Goal: Task Accomplishment & Management: Manage account settings

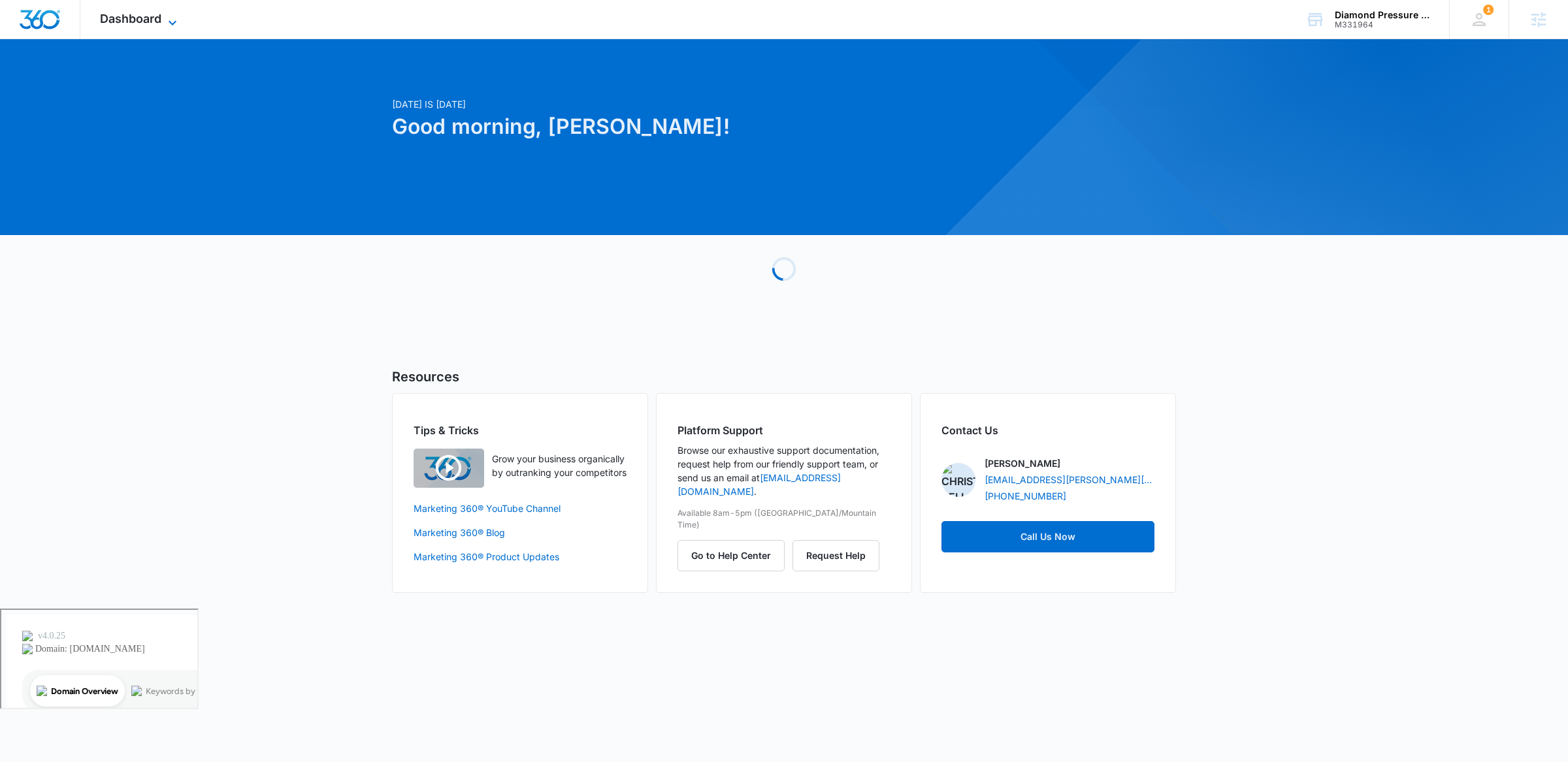
click at [126, 13] on span "Dashboard" at bounding box center [131, 18] width 61 height 14
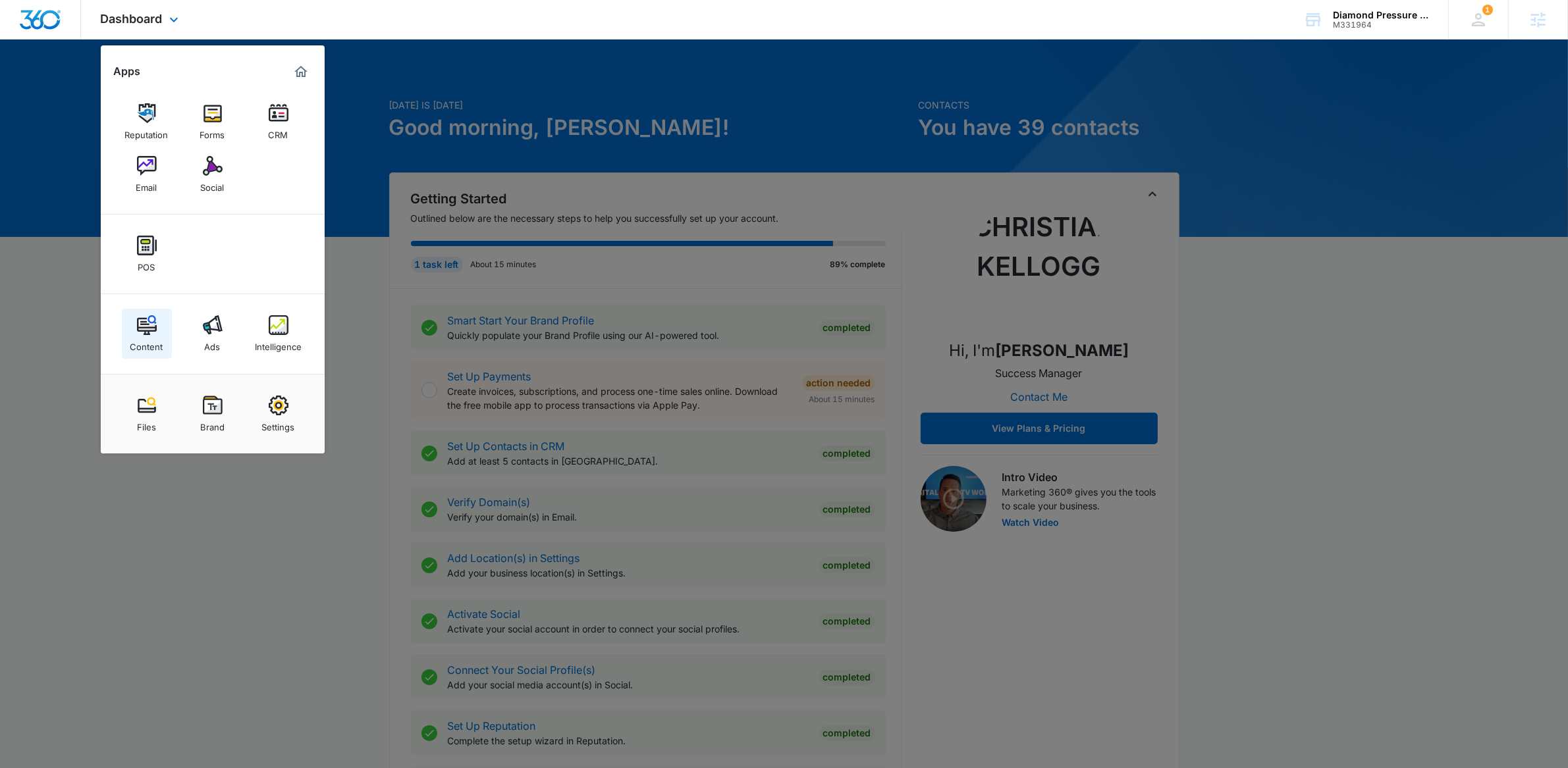
click at [142, 335] on div "Content" at bounding box center [147, 343] width 33 height 17
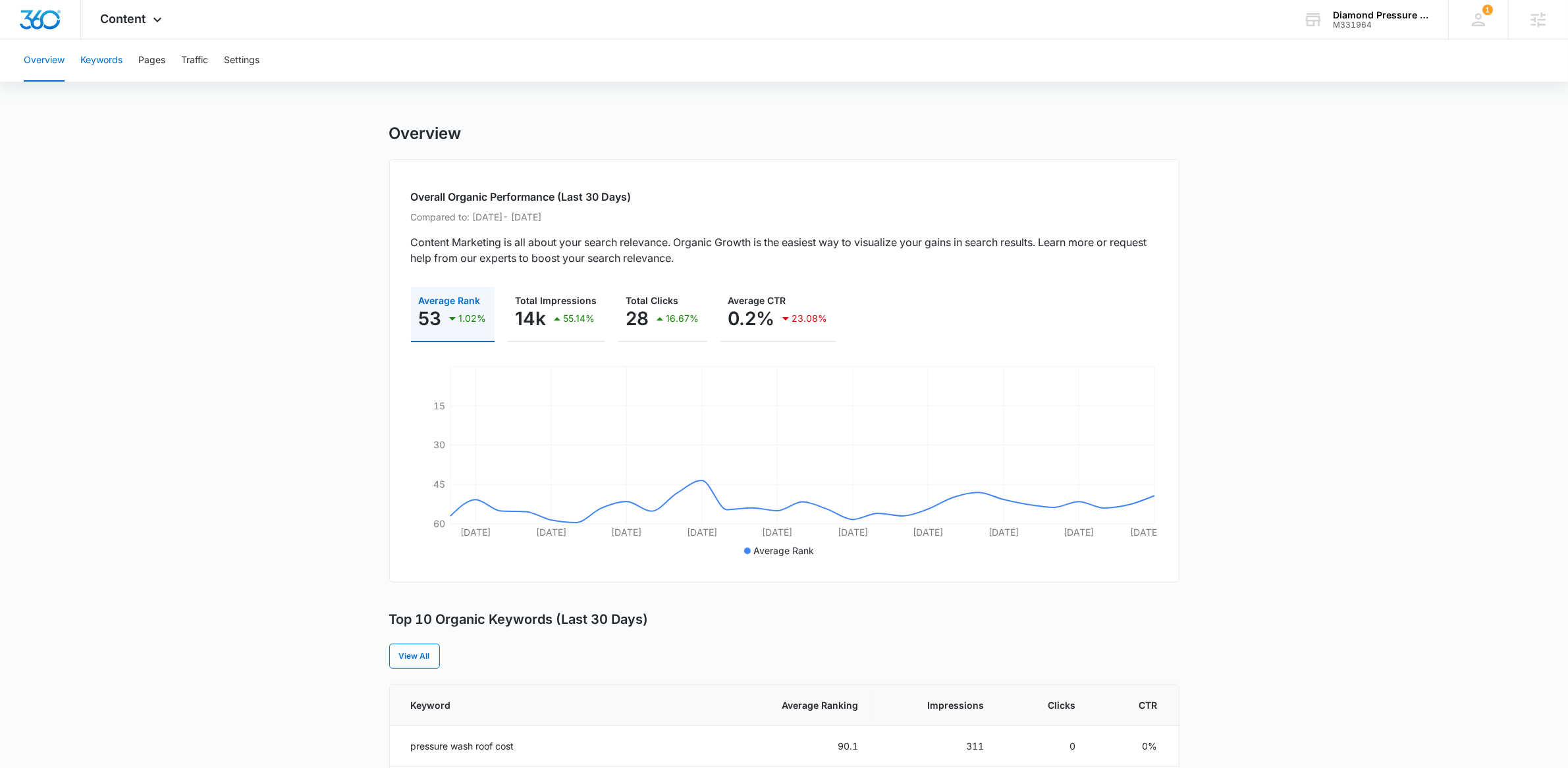
click at [107, 60] on button "Keywords" at bounding box center [101, 60] width 42 height 42
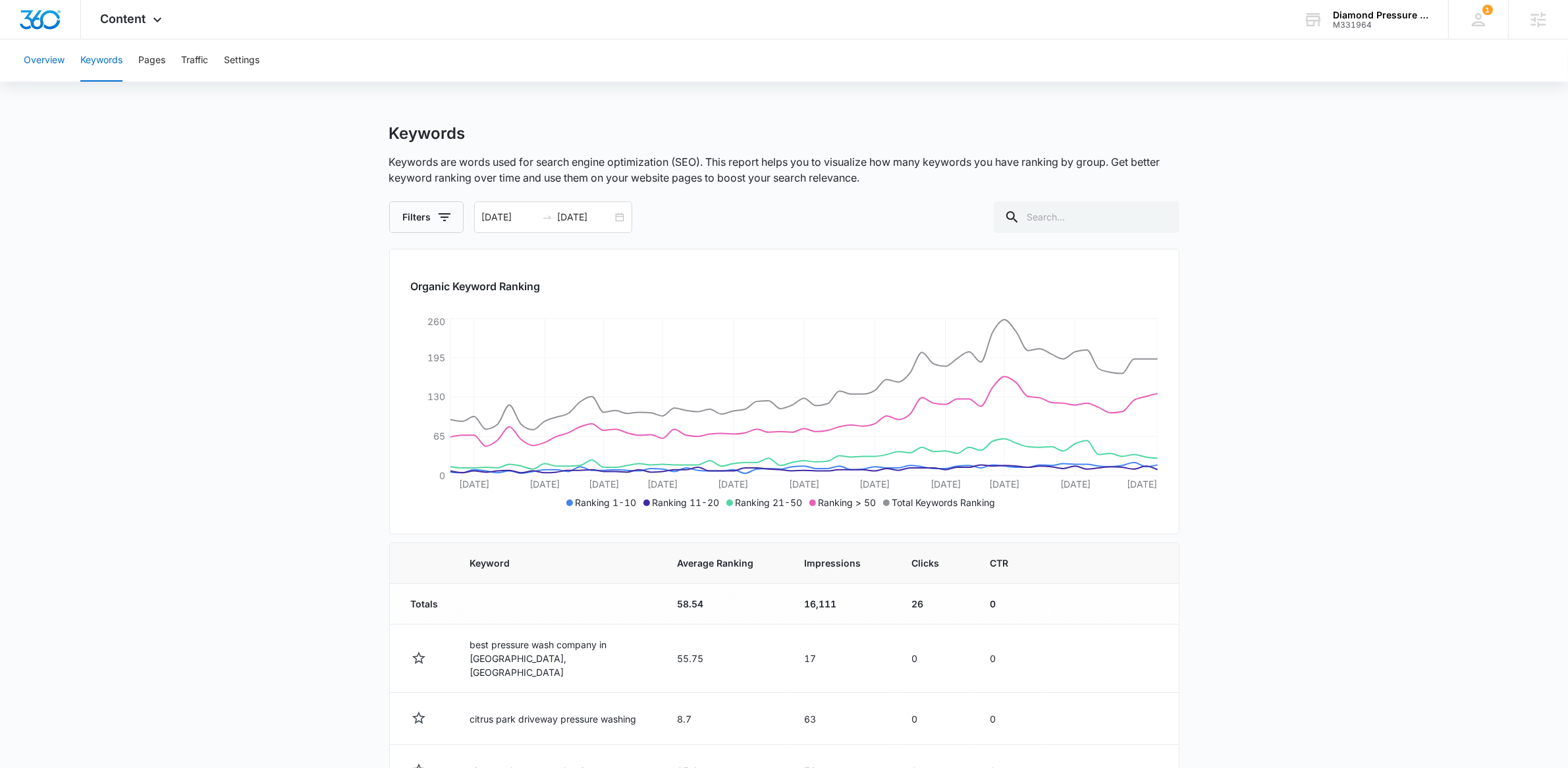
click at [44, 58] on button "Overview" at bounding box center [44, 60] width 41 height 42
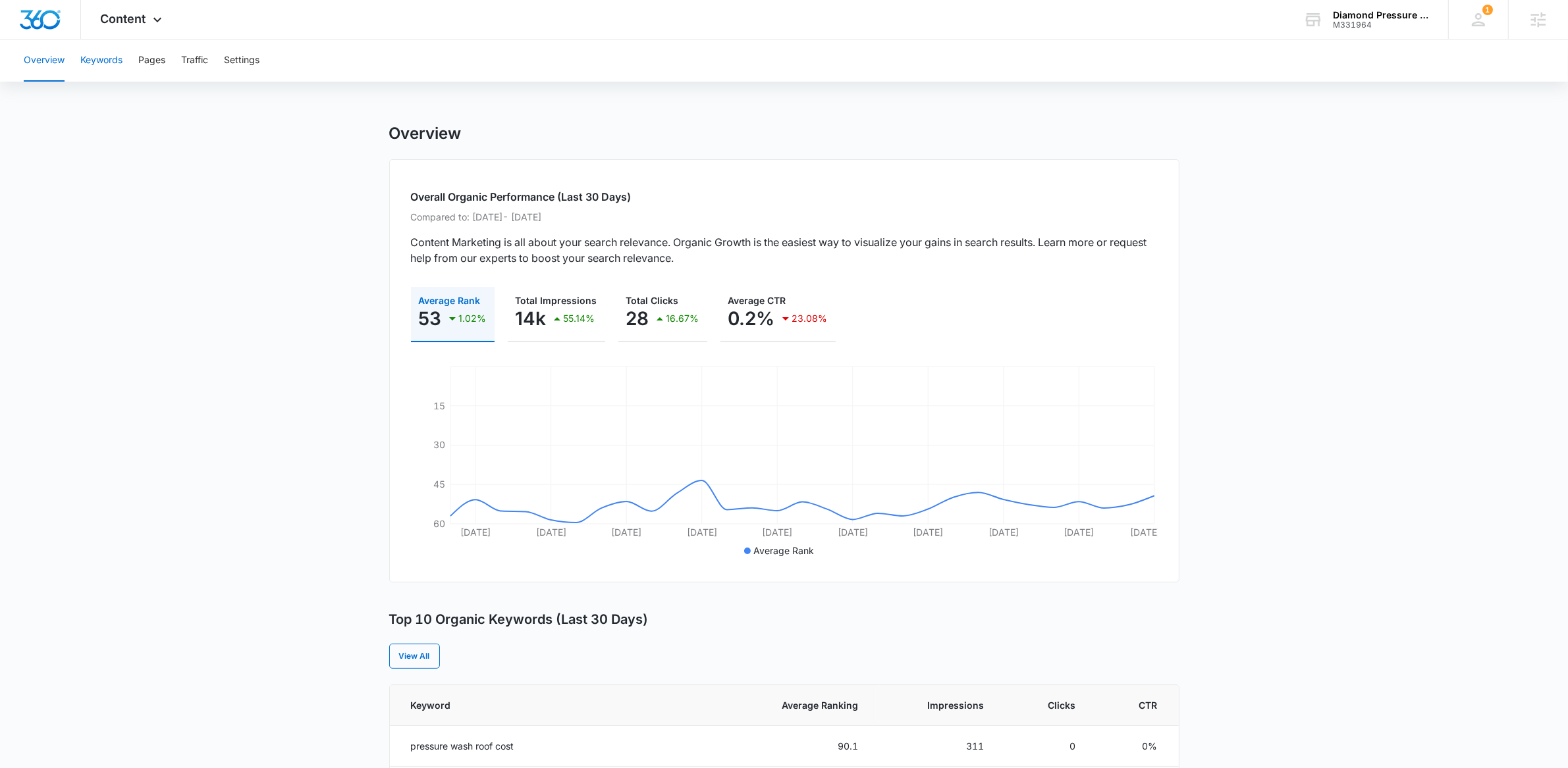
click at [110, 48] on button "Keywords" at bounding box center [101, 60] width 42 height 42
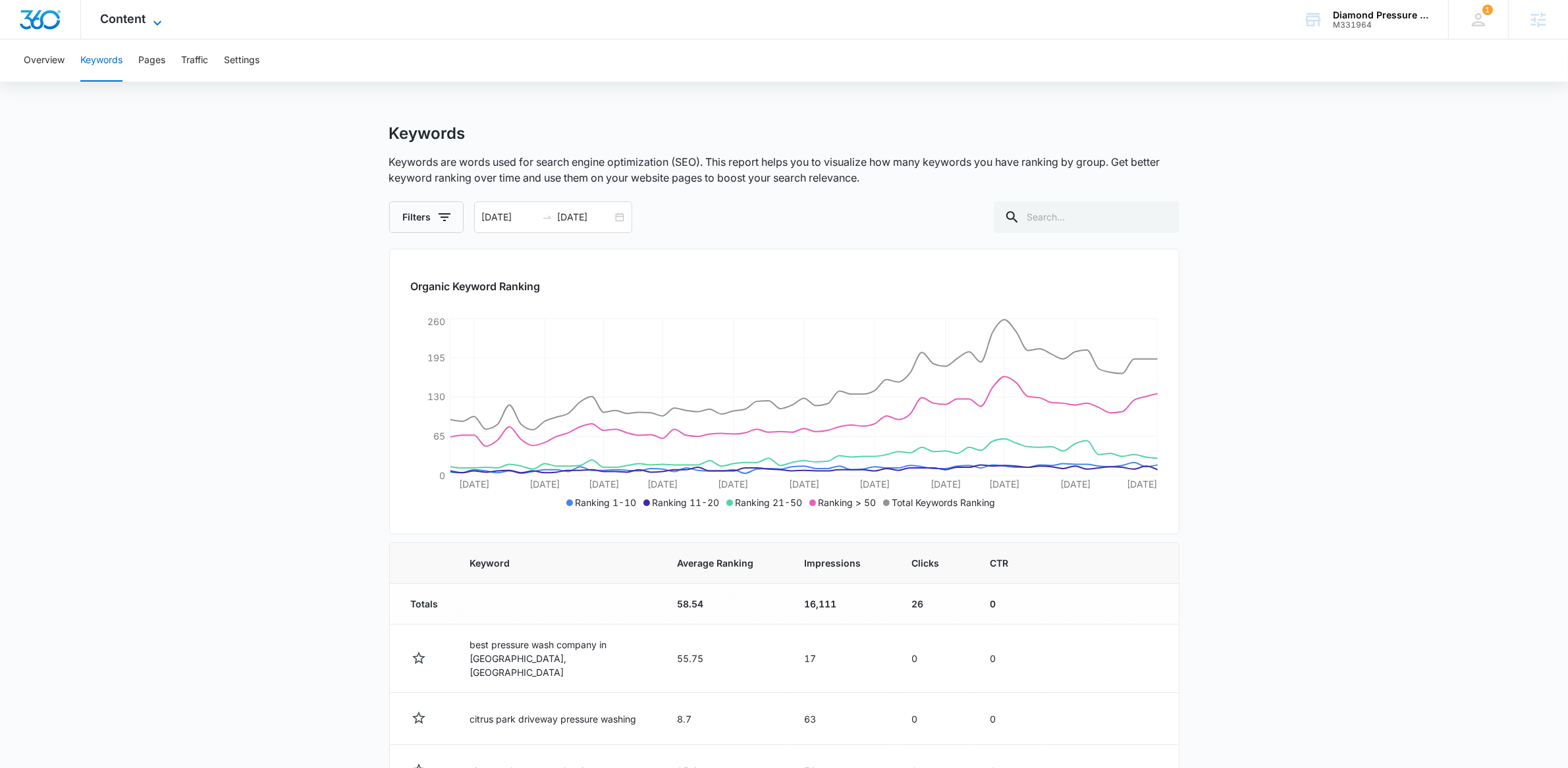
click at [137, 18] on span "Content" at bounding box center [124, 18] width 46 height 14
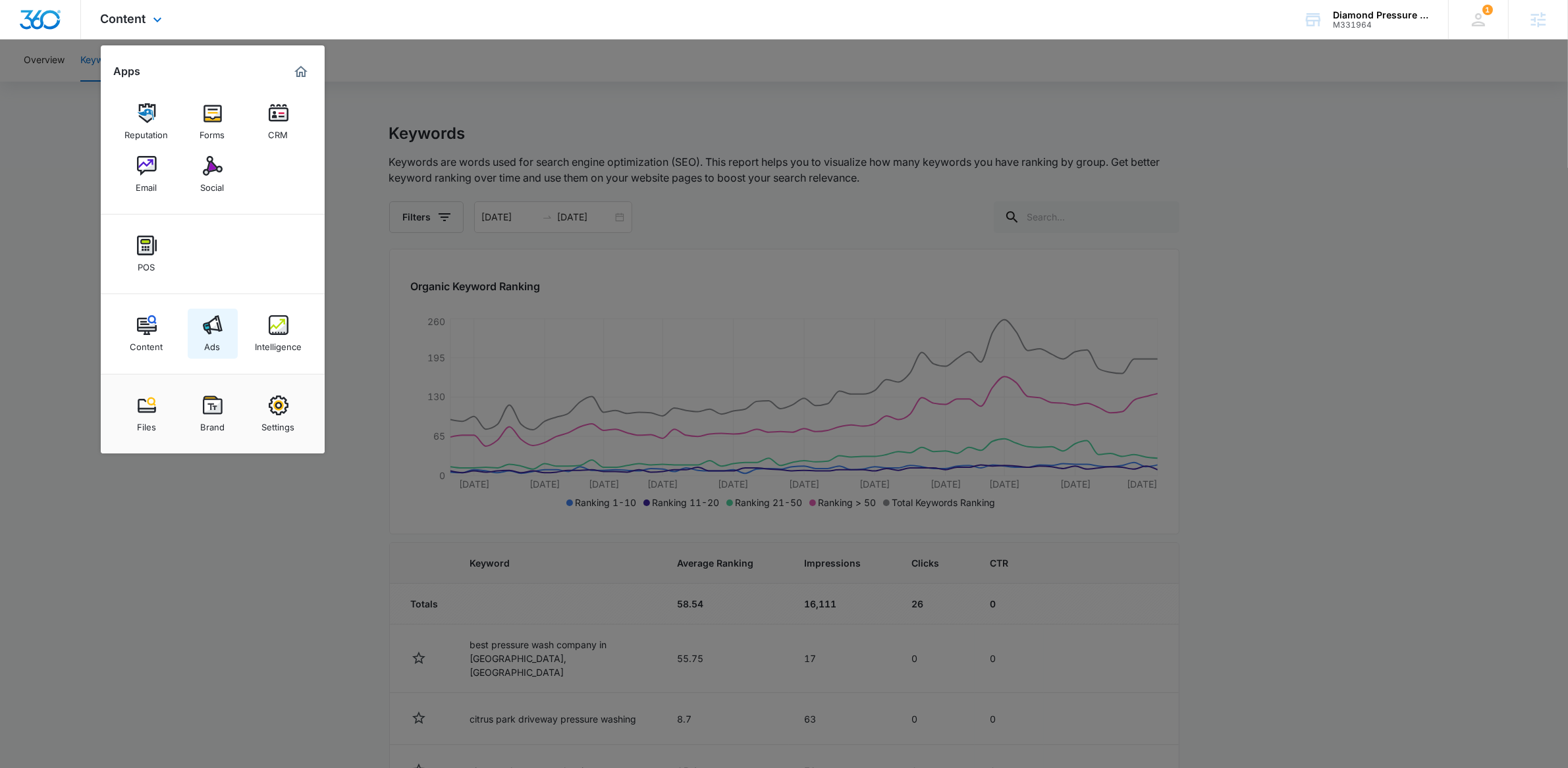
click at [219, 326] on img at bounding box center [213, 325] width 20 height 20
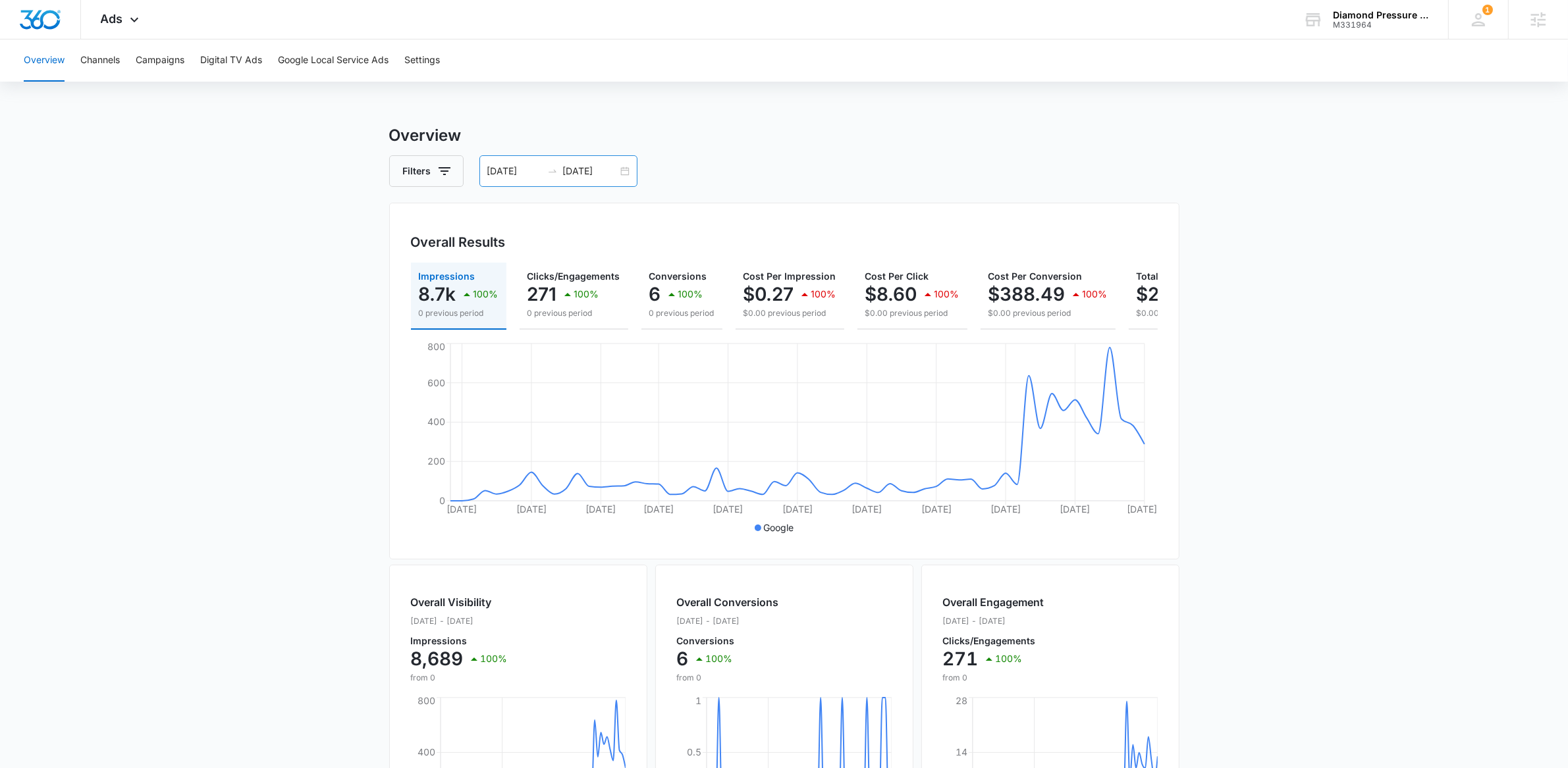
click at [627, 169] on div "06/22/2025 08/21/2025" at bounding box center [558, 171] width 158 height 32
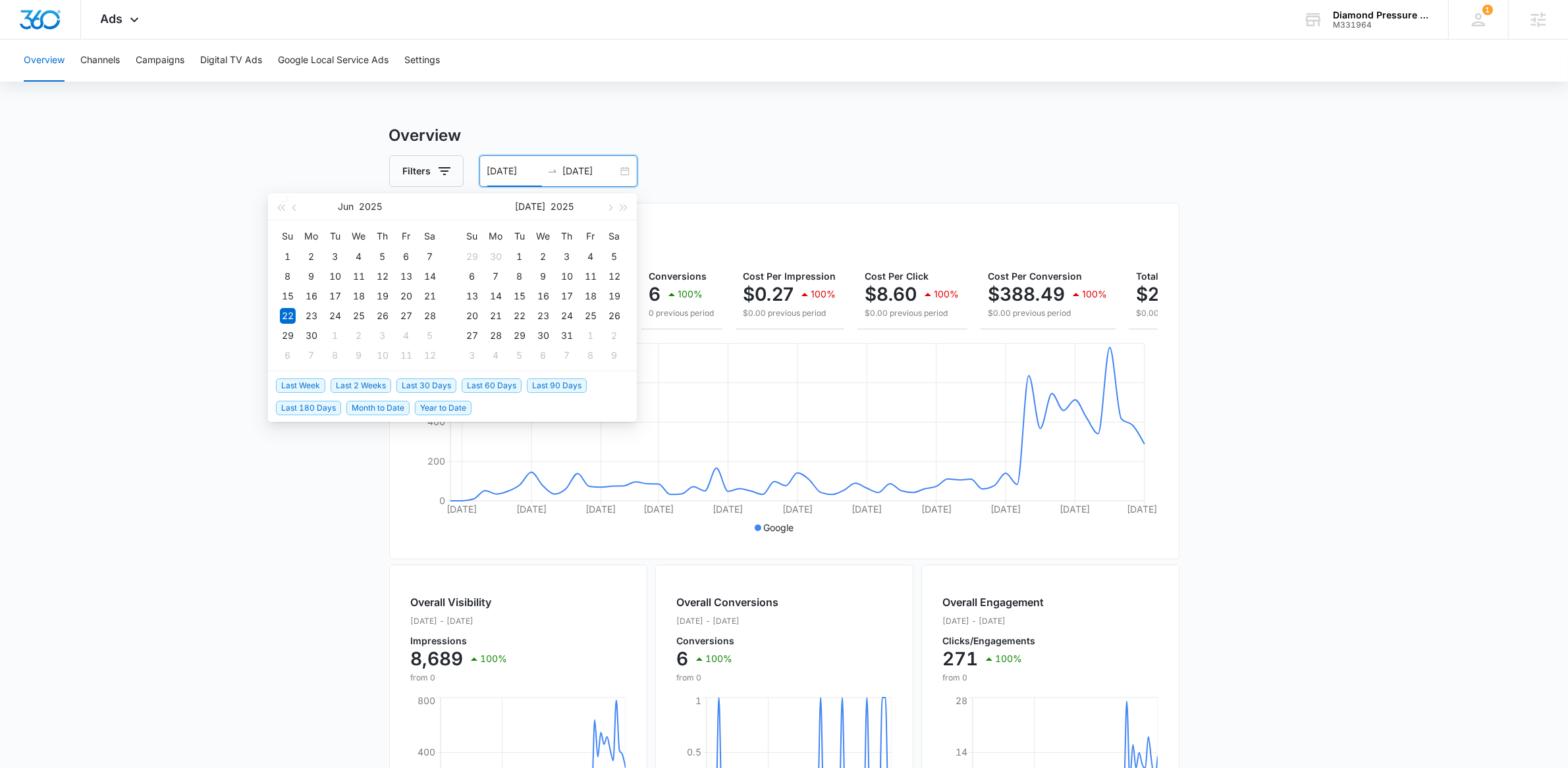
click at [436, 379] on span "Last 30 Days" at bounding box center [426, 386] width 60 height 15
type input "08/05/2025"
type input "09/04/2025"
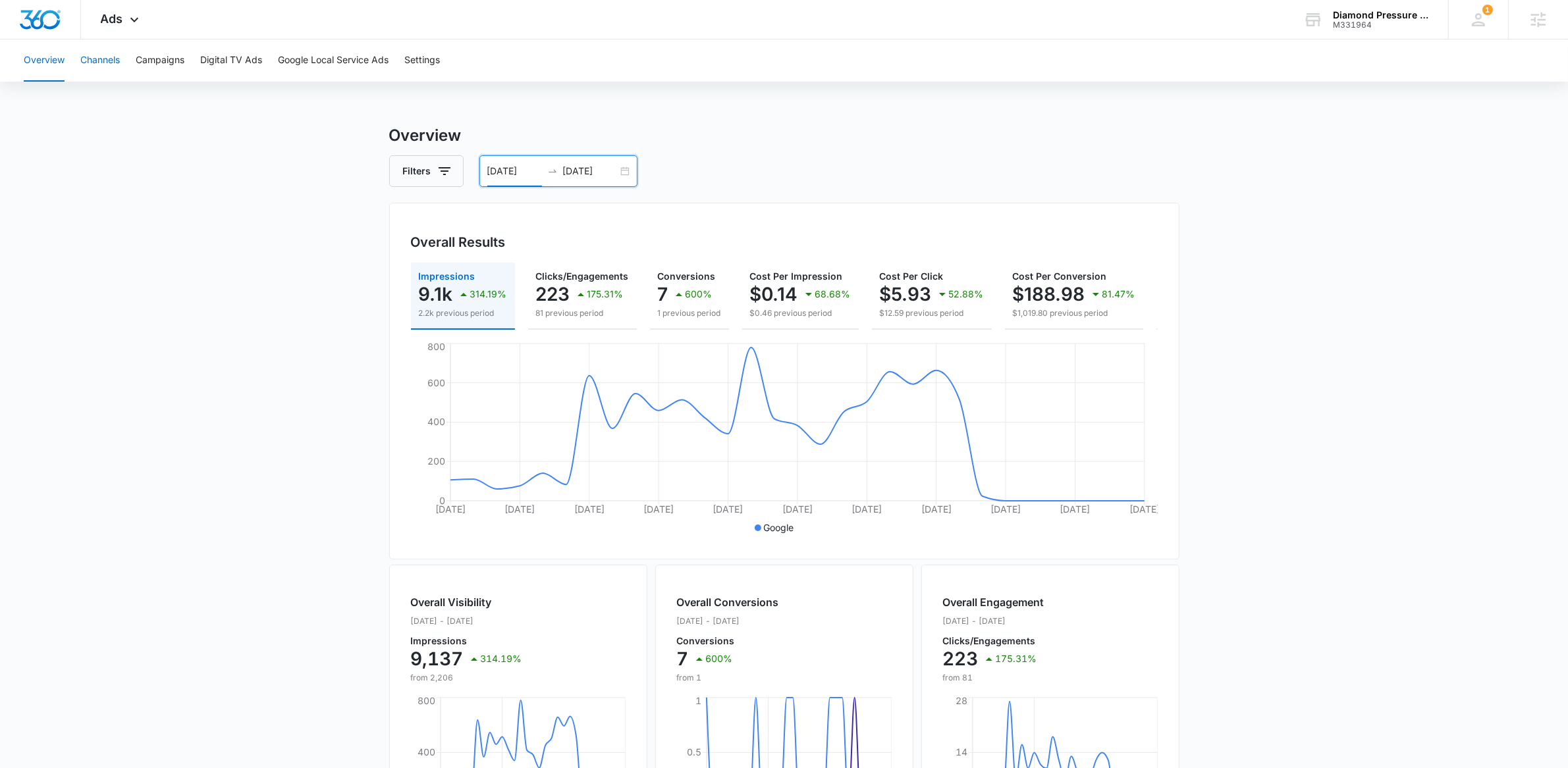
click at [113, 59] on button "Channels" at bounding box center [99, 60] width 39 height 42
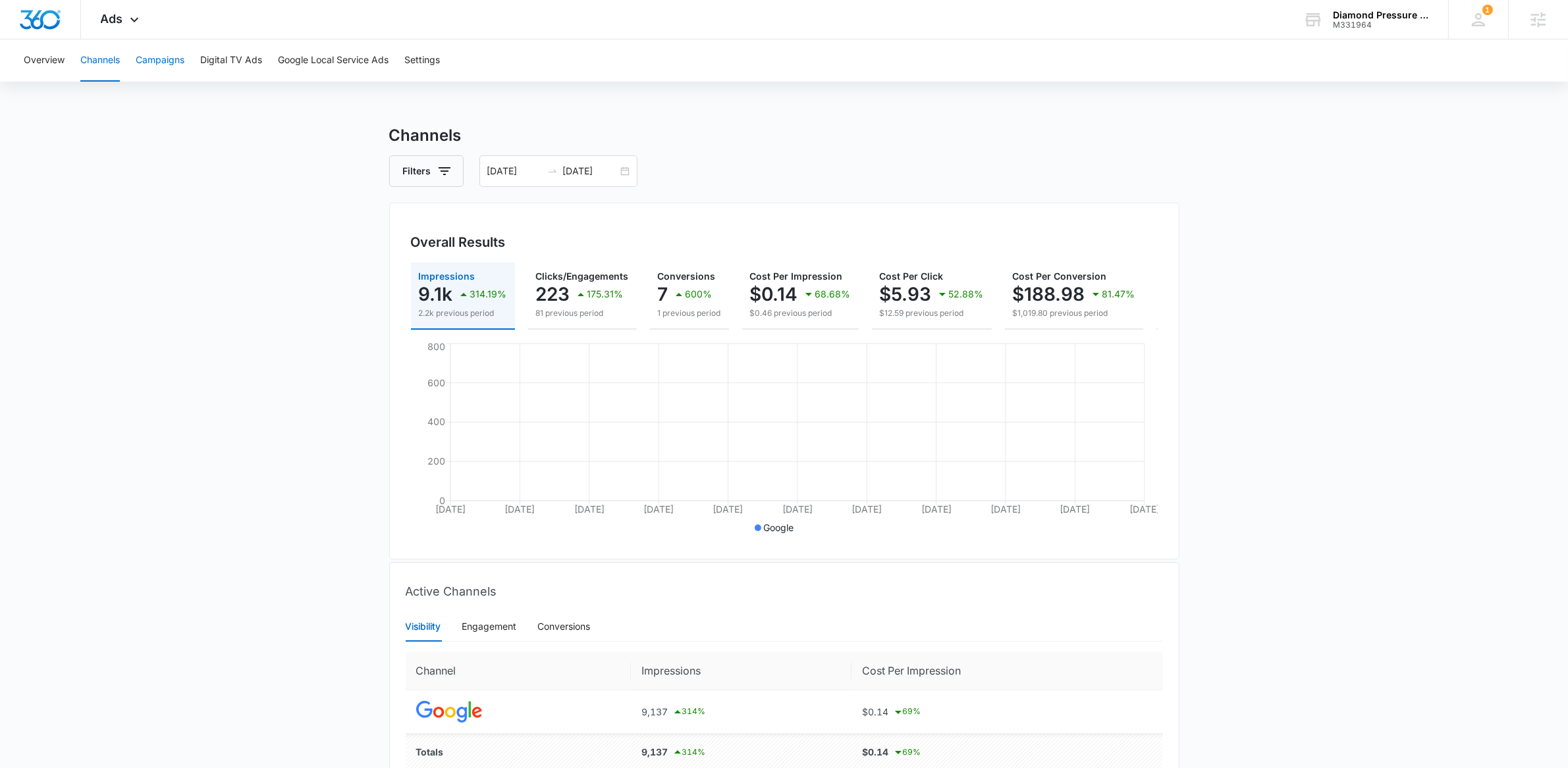
click at [182, 64] on button "Campaigns" at bounding box center [159, 60] width 48 height 42
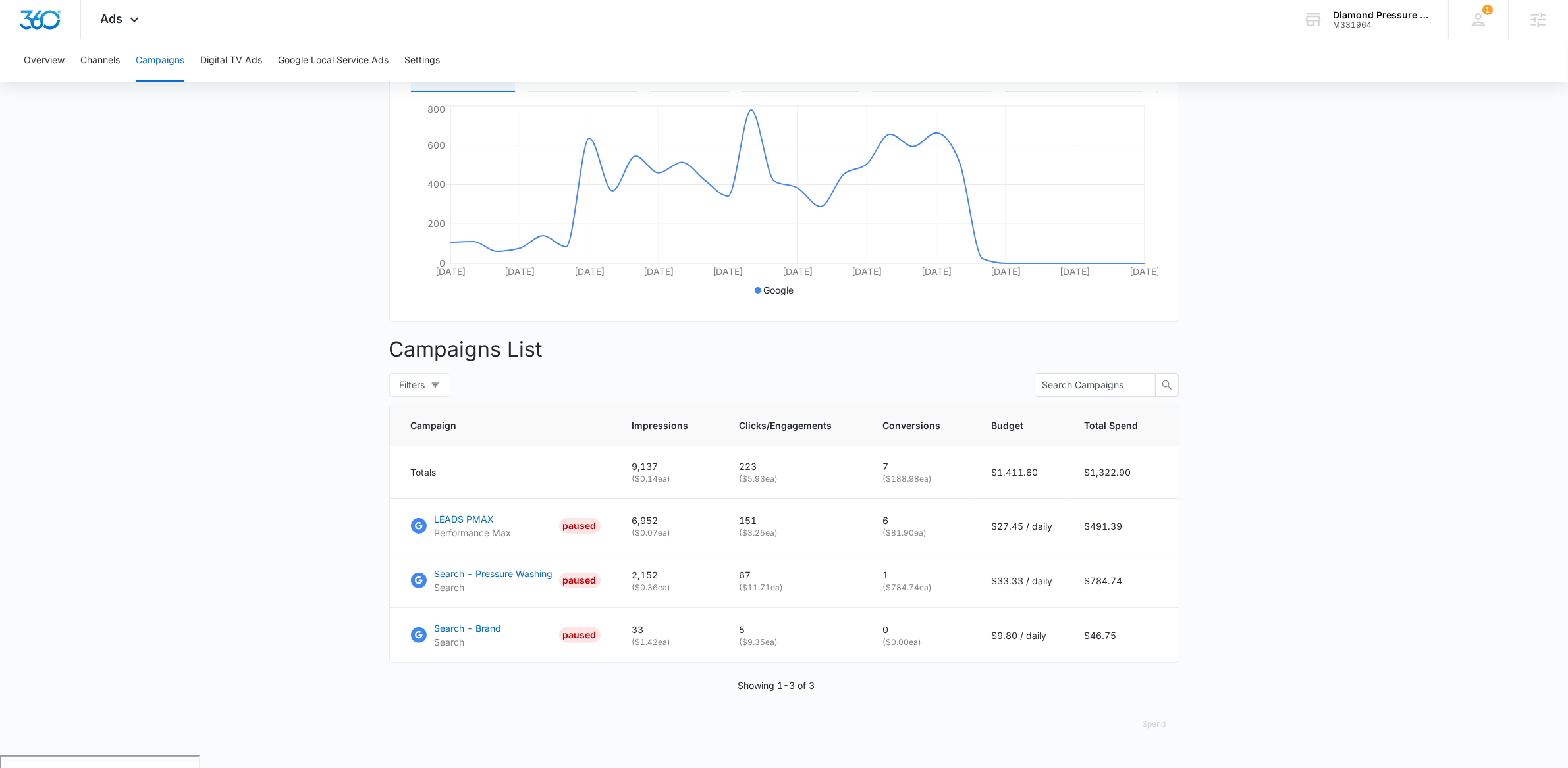
scroll to position [235, 0]
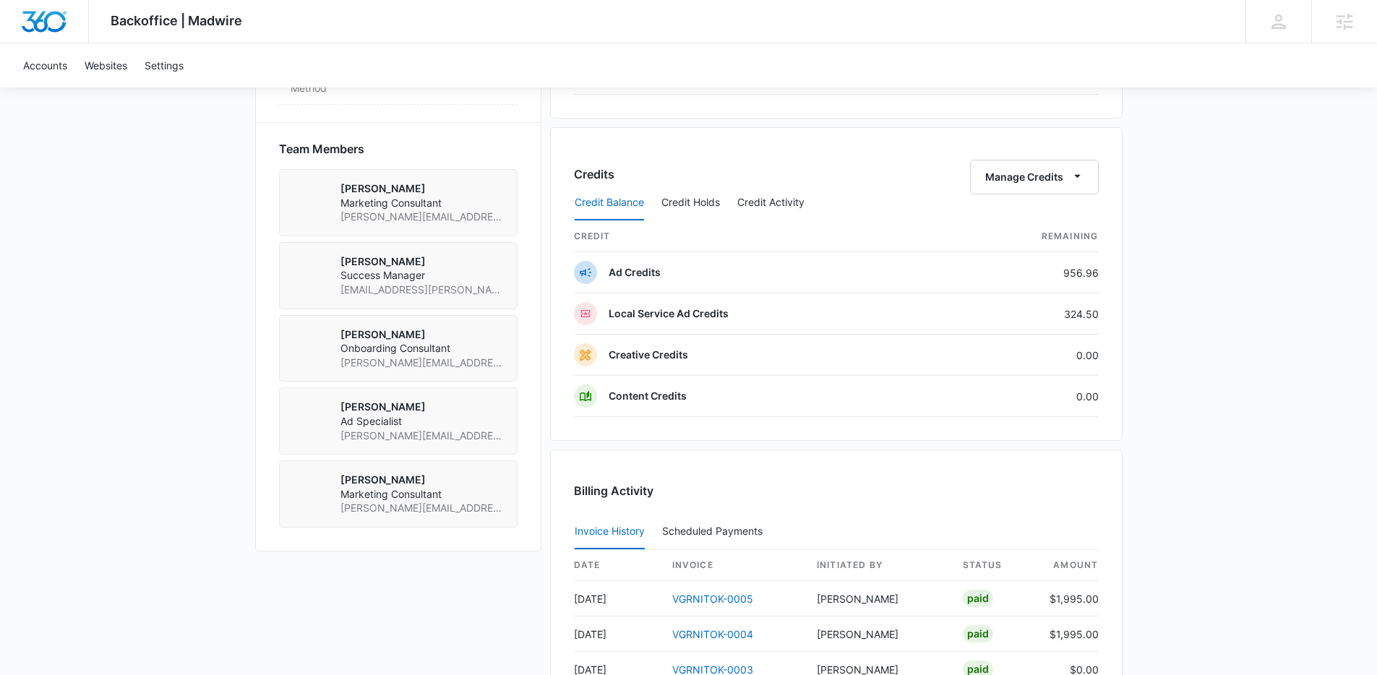
scroll to position [1023, 0]
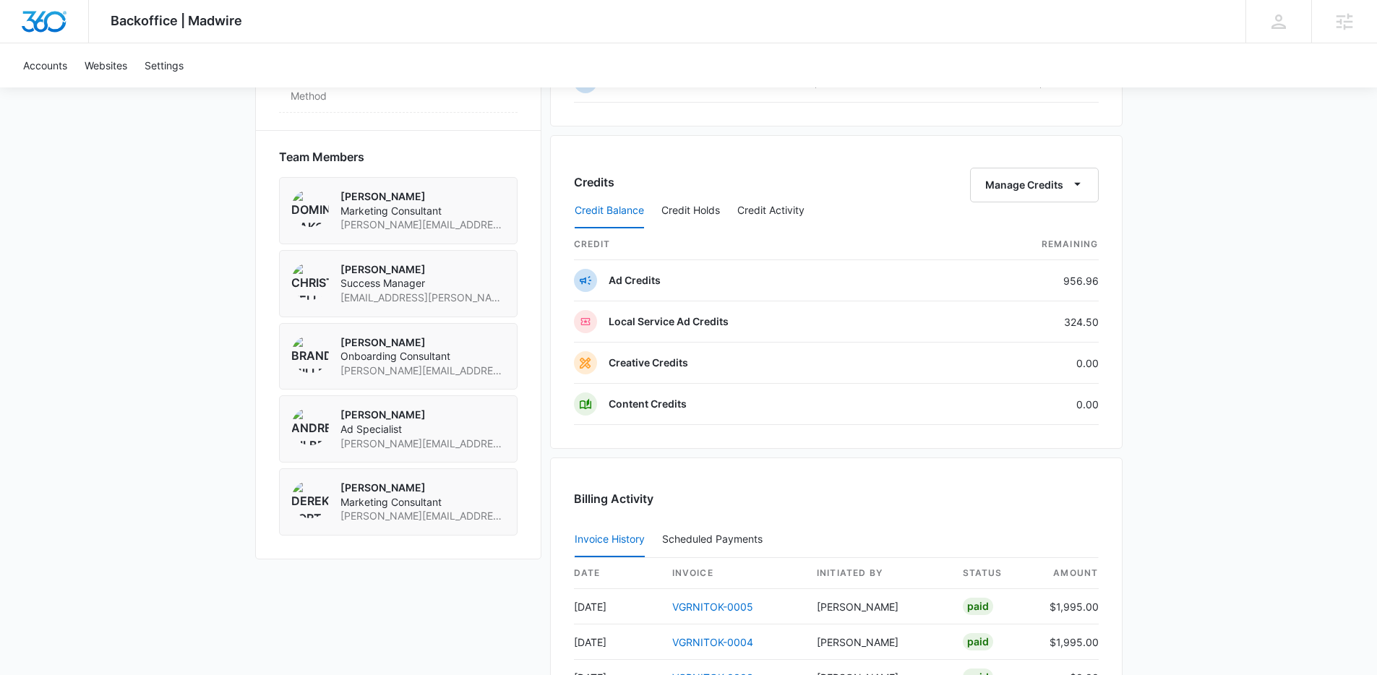
click at [1054, 202] on div "Credit Balance Credit Holds Credit Activity" at bounding box center [836, 211] width 525 height 36
click at [1027, 194] on div "Credit Balance Credit Holds Credit Activity" at bounding box center [836, 211] width 525 height 36
click at [1047, 176] on button "Manage Credits" at bounding box center [1034, 185] width 129 height 35
click at [997, 218] on div "Transfer Credits" at bounding box center [1034, 231] width 129 height 46
click at [1020, 229] on th "Remaining" at bounding box center [1021, 244] width 153 height 31
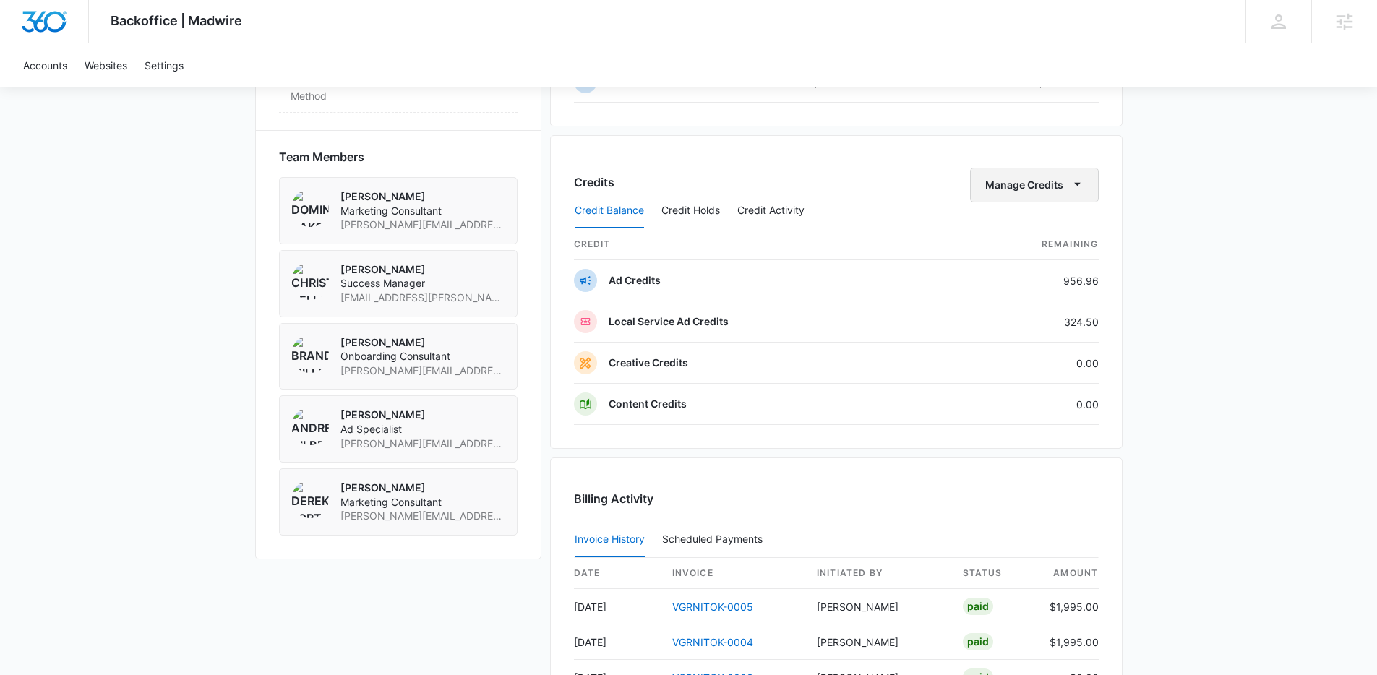
click at [1013, 184] on button "Manage Credits" at bounding box center [1034, 185] width 129 height 35
click at [1022, 212] on div "Transfer Credits" at bounding box center [1034, 231] width 129 height 46
click at [1018, 171] on button "Manage Credits" at bounding box center [1034, 185] width 129 height 35
click at [1023, 230] on div "Transfer Credits" at bounding box center [1026, 231] width 76 height 10
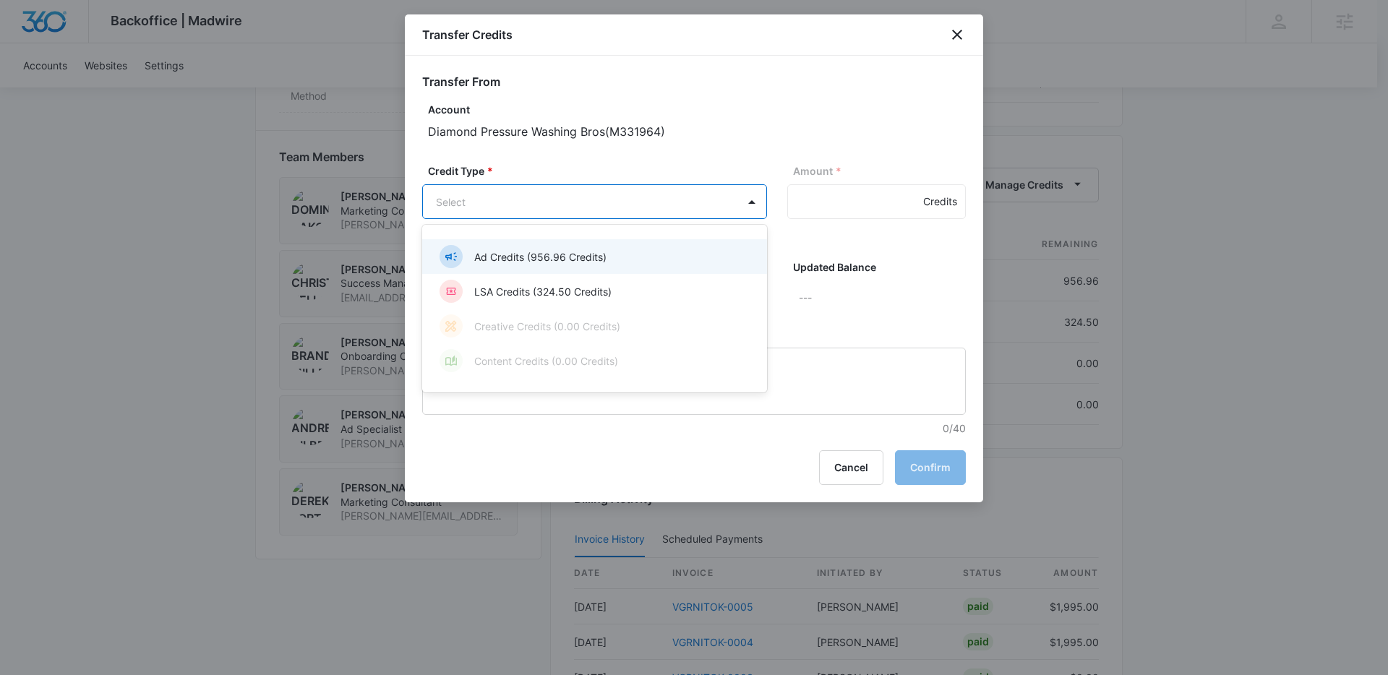
click at [606, 205] on body "Backoffice | Madwire Apps Settings [PERSON_NAME] [PERSON_NAME][EMAIL_ADDRESS][P…" at bounding box center [694, 53] width 1388 height 2153
click at [581, 257] on p "Ad Credits (956.96 Credits)" at bounding box center [540, 256] width 132 height 15
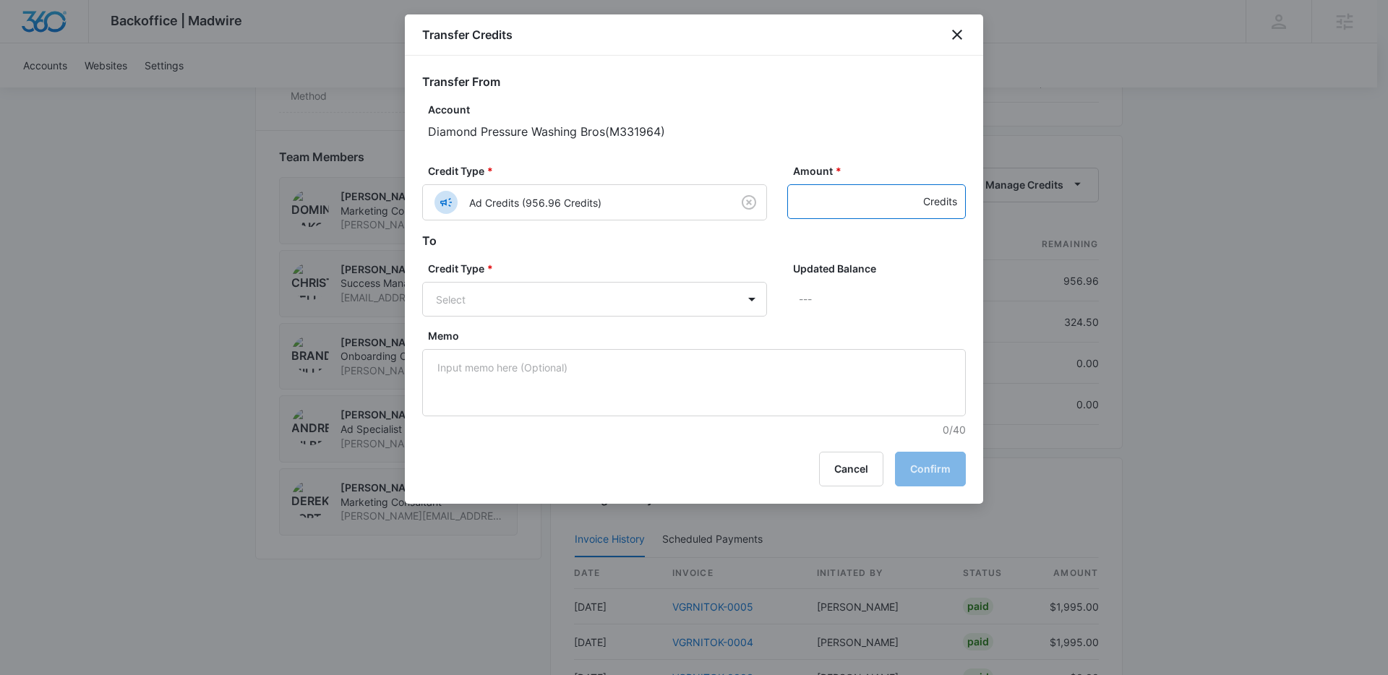
click at [851, 202] on input "Amount *" at bounding box center [876, 201] width 179 height 35
click at [628, 288] on body "Backoffice | Madwire Apps Settings [PERSON_NAME] [PERSON_NAME][EMAIL_ADDRESS][P…" at bounding box center [694, 53] width 1388 height 2153
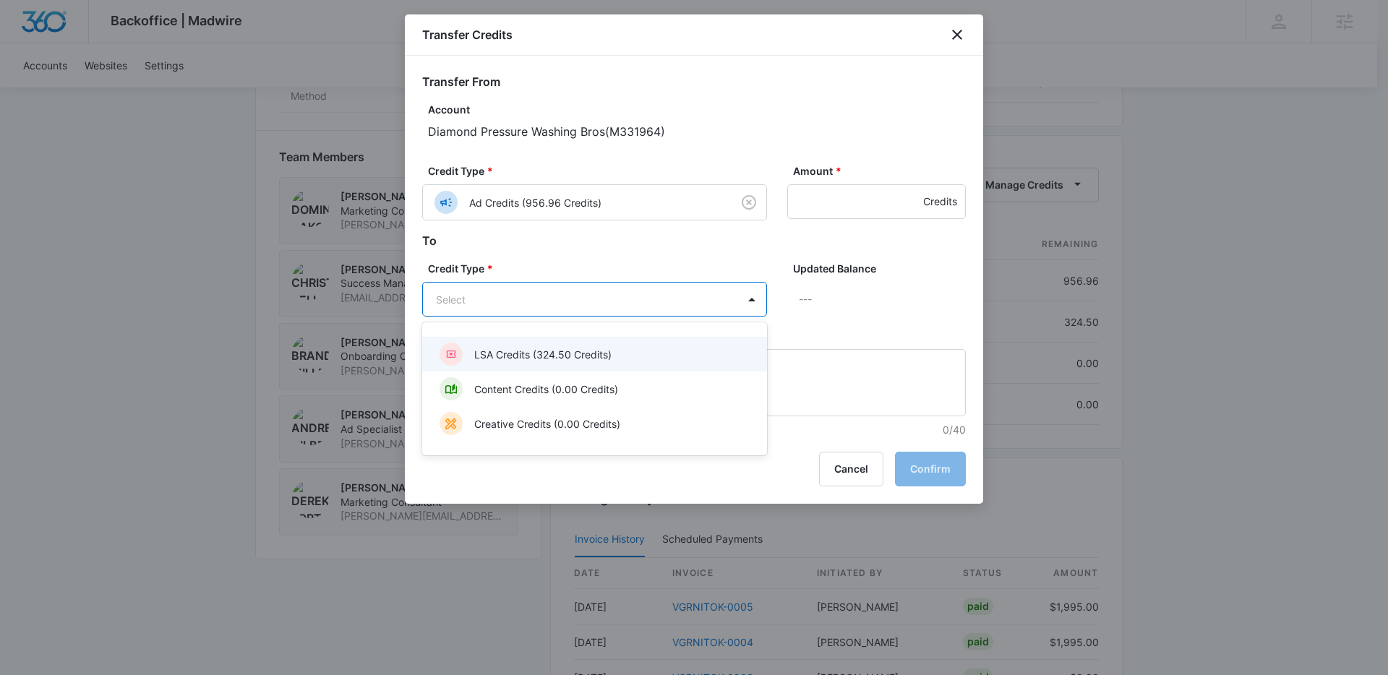
click at [566, 358] on p "LSA Credits (324.50 Credits)" at bounding box center [542, 354] width 137 height 15
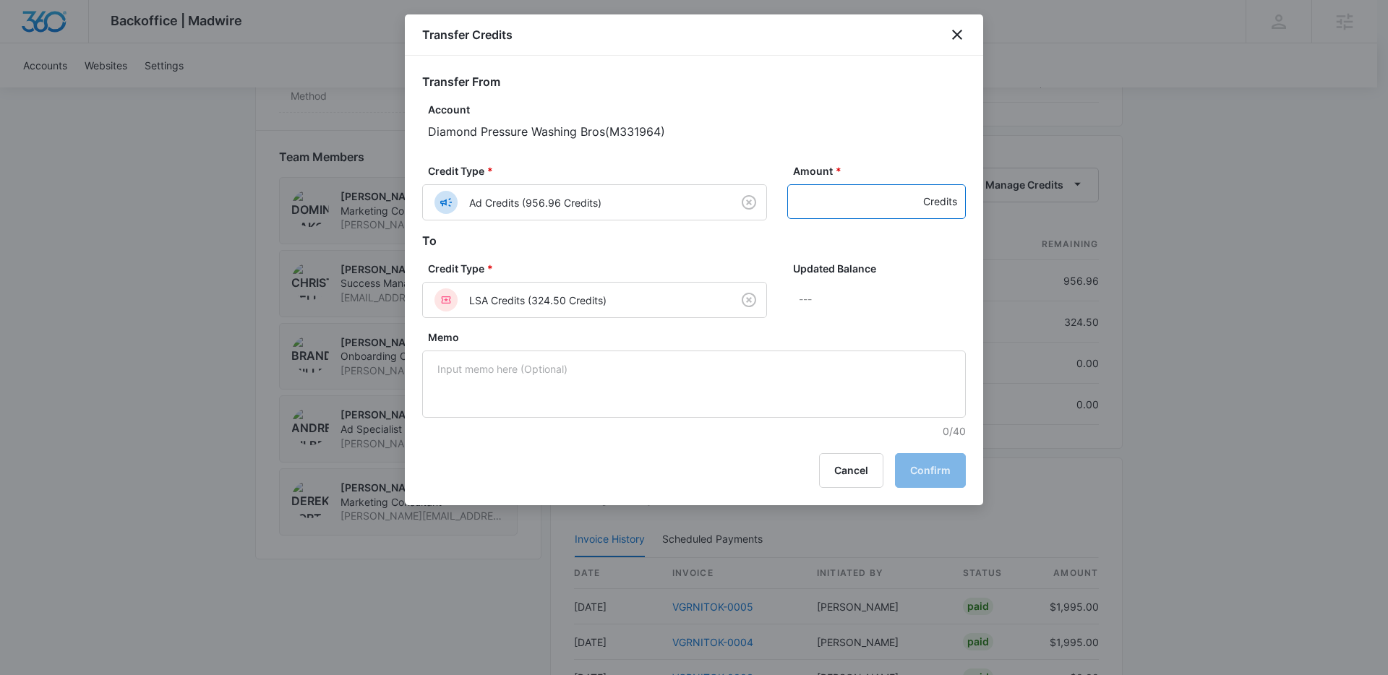
click at [839, 218] on input "Amount *" at bounding box center [876, 201] width 179 height 35
type input "300"
click at [927, 463] on button "Confirm" at bounding box center [930, 470] width 71 height 35
